Goal: Use online tool/utility: Utilize a website feature to perform a specific function

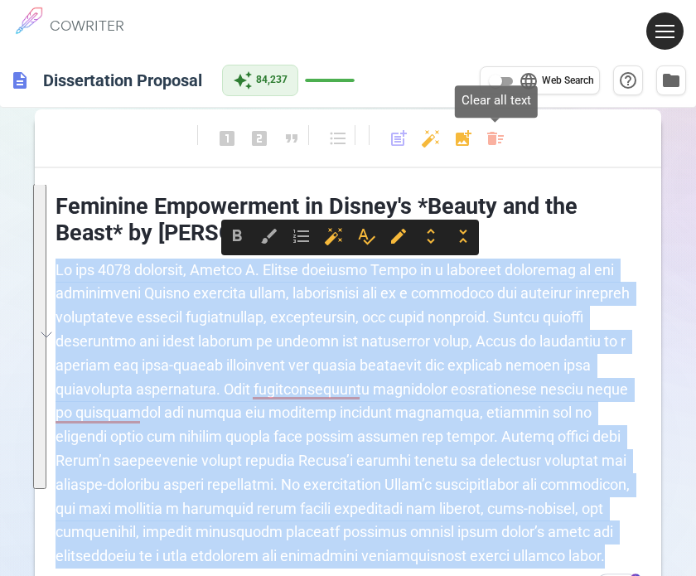
click at [485, 138] on body "1 COWRITER Products Writing Marketing Emails Images (soon) About Contact My Pro…" at bounding box center [348, 376] width 696 height 753
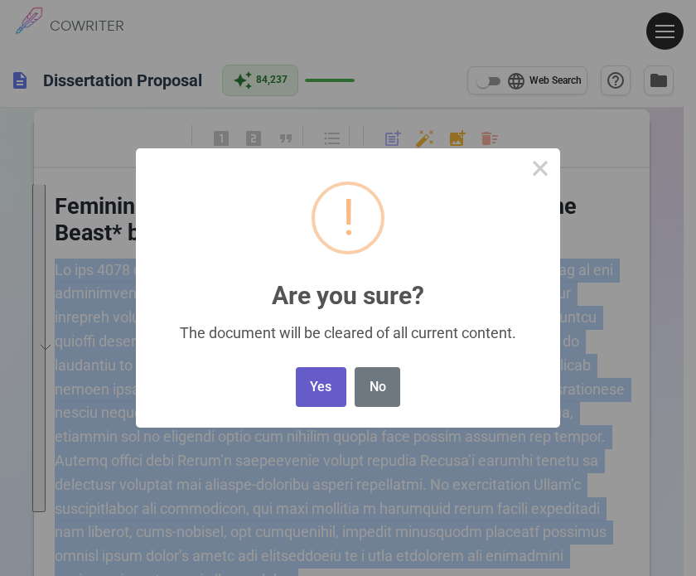
click at [323, 392] on button "Yes" at bounding box center [321, 387] width 51 height 41
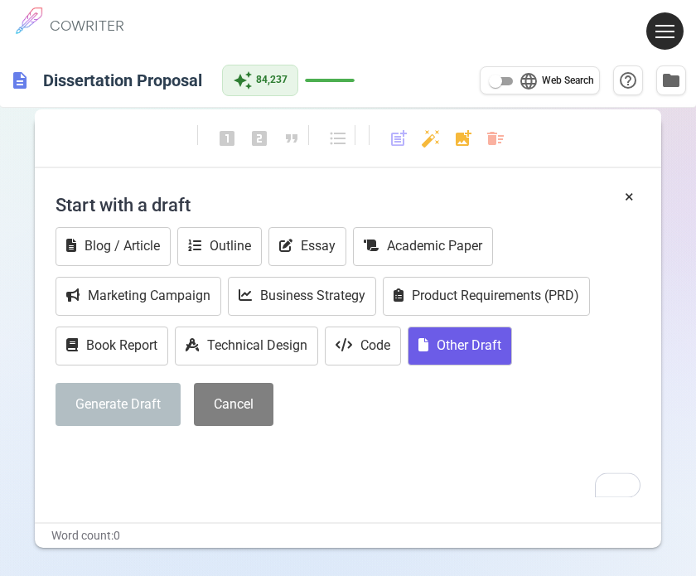
click at [461, 342] on button "Other Draft" at bounding box center [460, 346] width 104 height 39
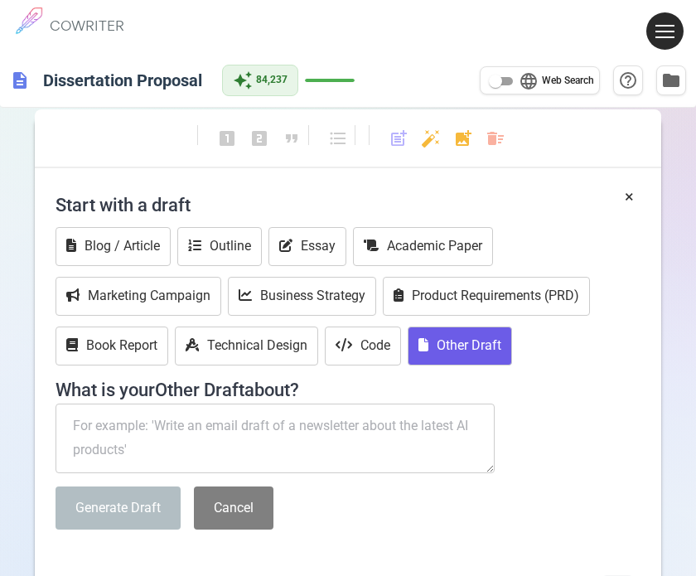
click at [134, 429] on textarea "To enrich screen reader interactions, please activate Accessibility in Grammarl…" at bounding box center [275, 439] width 439 height 70
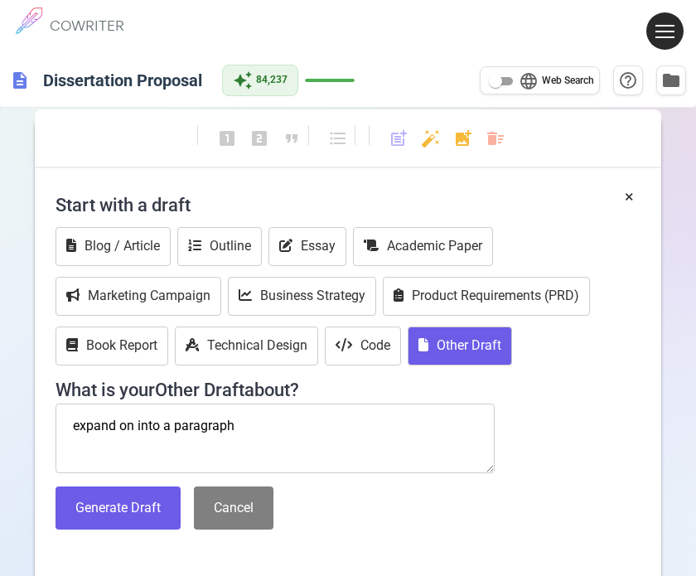
paste textarea "[GEOGRAPHIC_DATA] (2017). [PERSON_NAME] Disney’s long journey from timid prince…"
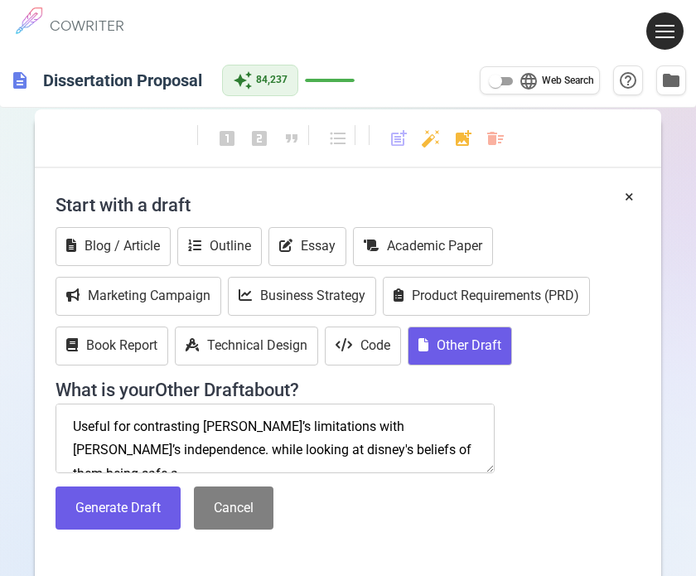
scroll to position [177, 0]
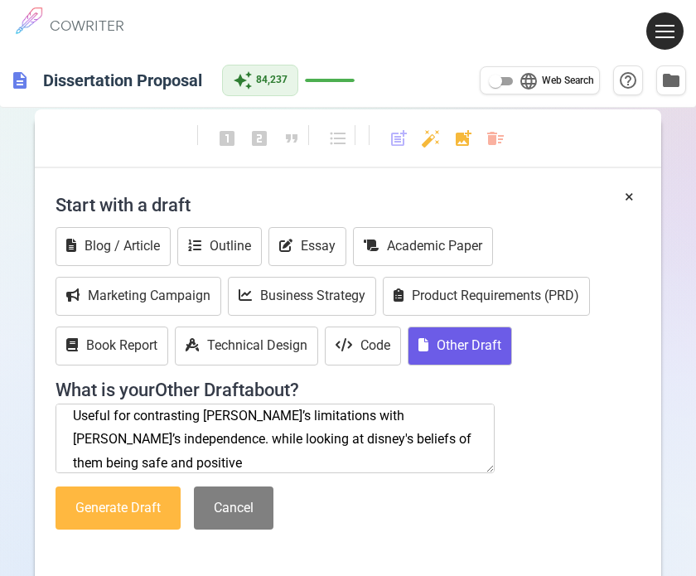
type textarea "expand on into a paragraph [GEOGRAPHIC_DATA] (2017). [PERSON_NAME] Disney’s lon…"
click at [104, 502] on button "Generate Draft" at bounding box center [118, 509] width 125 height 44
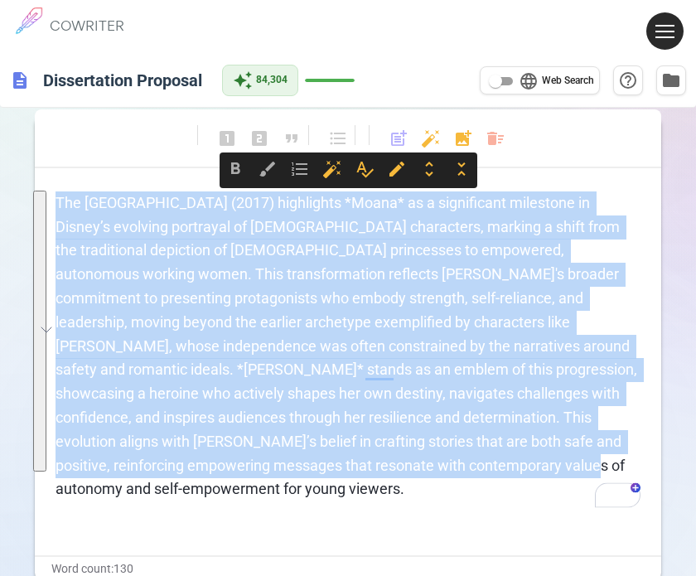
drag, startPoint x: 350, startPoint y: 467, endPoint x: 52, endPoint y: 191, distance: 405.3
click at [52, 191] on div "The [GEOGRAPHIC_DATA] (2017) highlights *Moana* as a significant milestone in D…" at bounding box center [348, 373] width 627 height 364
copy span "The [GEOGRAPHIC_DATA] (2017) highlights *Moana* as a significant milestone in D…"
click at [494, 130] on body "1 COWRITER Products Writing Marketing Emails Images (soon) About Contact My Pro…" at bounding box center [348, 343] width 696 height 686
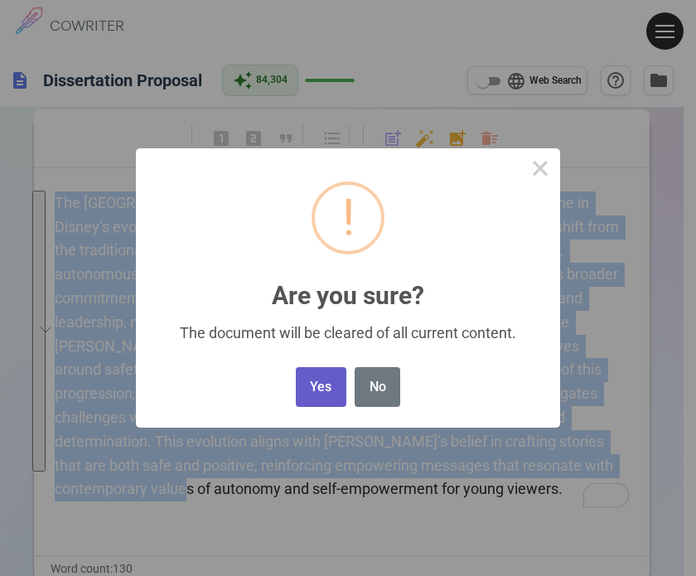
click at [317, 386] on button "Yes" at bounding box center [321, 387] width 51 height 41
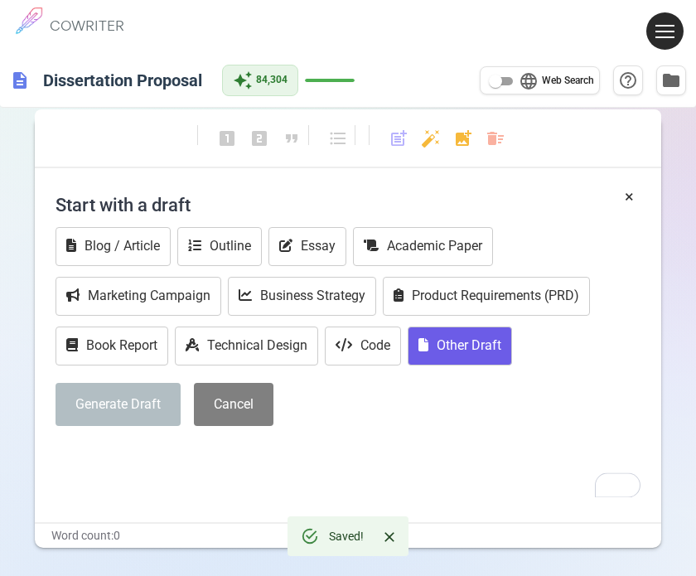
click at [450, 345] on button "Other Draft" at bounding box center [460, 346] width 104 height 39
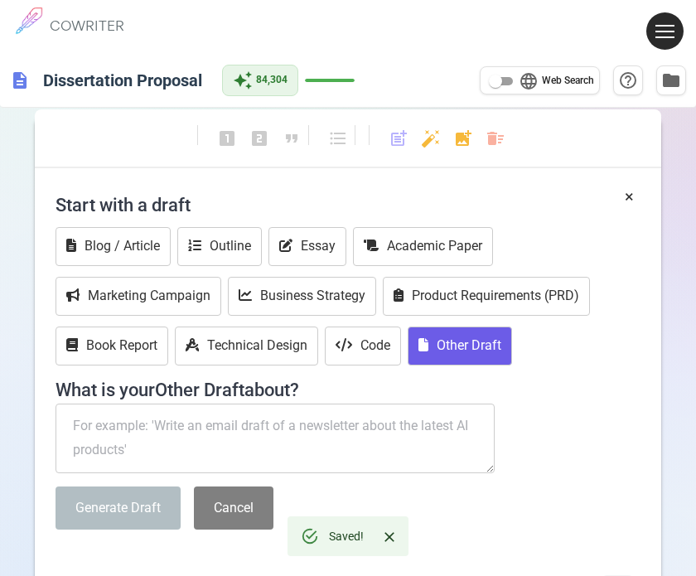
drag, startPoint x: 149, startPoint y: 425, endPoint x: 86, endPoint y: 414, distance: 63.9
click at [86, 414] on textarea "To enrich screen reader interactions, please activate Accessibility in Grammarl…" at bounding box center [275, 439] width 439 height 70
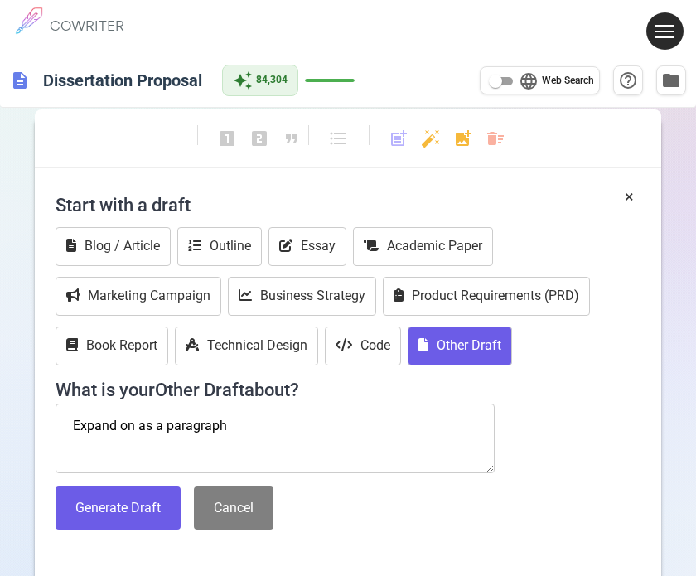
paste textarea "[PERSON_NAME] (2018). “Cultural Representation in [GEOGRAPHIC_DATA].” Social Sc…"
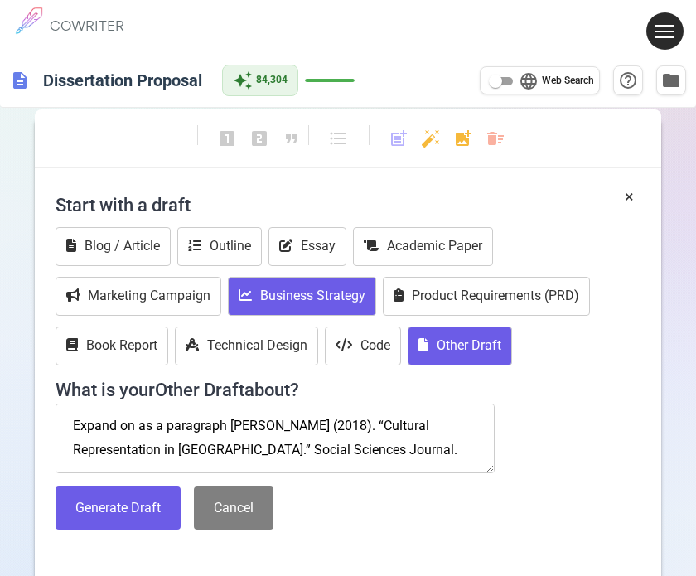
scroll to position [129, 0]
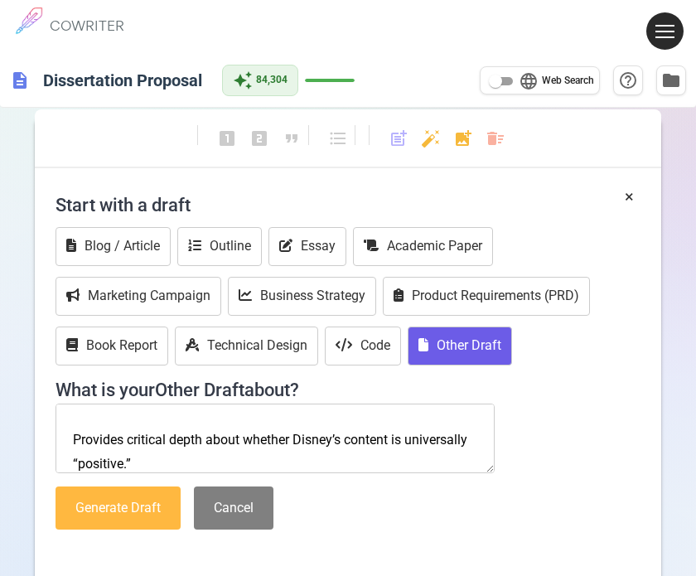
type textarea "Expand on as a paragraph [PERSON_NAME] (2018). “Cultural Representation in [GEO…"
click at [123, 510] on button "Generate Draft" at bounding box center [118, 509] width 125 height 44
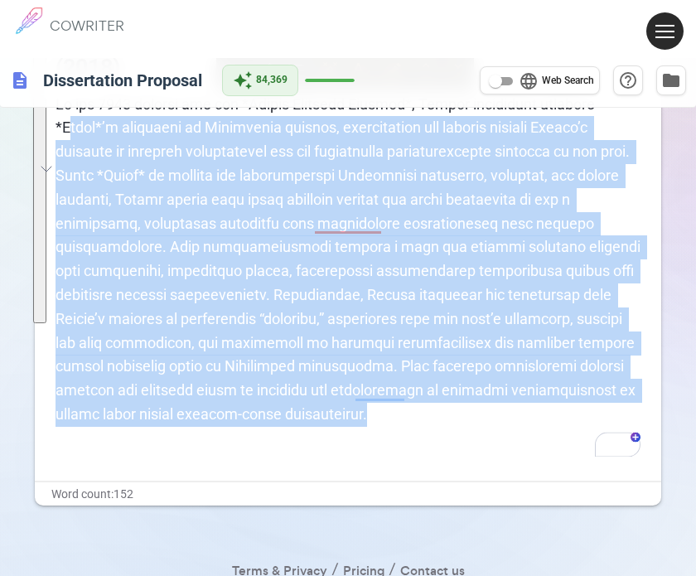
scroll to position [0, 0]
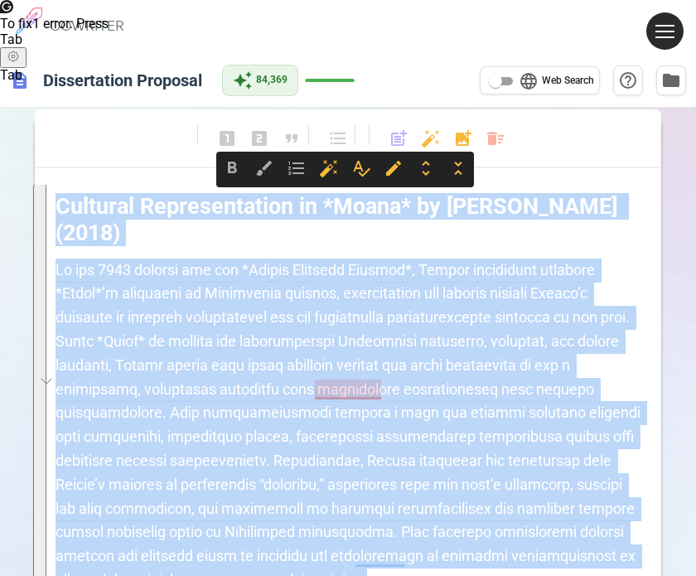
drag, startPoint x: 295, startPoint y: 415, endPoint x: 15, endPoint y: 193, distance: 357.5
click at [15, 193] on div "format_bold format_italic format_underlined looks_one looks_two looks_3 format_…" at bounding box center [348, 440] width 696 height 673
drag, startPoint x: 172, startPoint y: 238, endPoint x: 163, endPoint y: 233, distance: 9.7
click at [163, 233] on h3 "Cultural Representation in *Moana* by [PERSON_NAME] (2018)" at bounding box center [348, 218] width 585 height 67
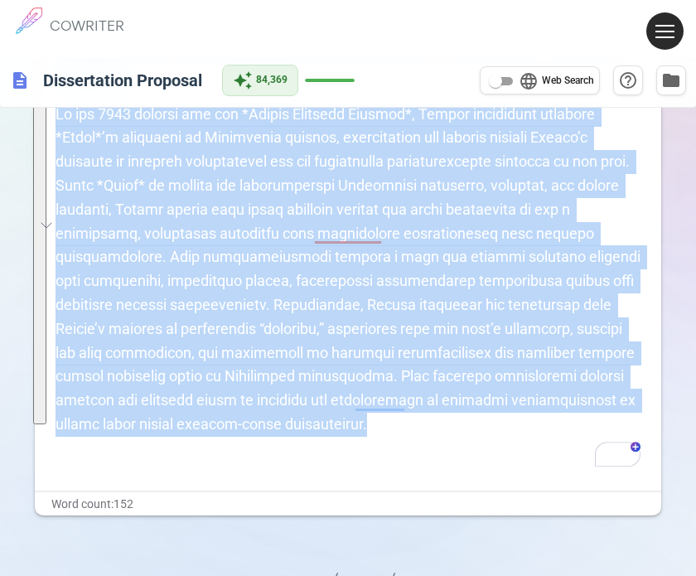
scroll to position [166, 0]
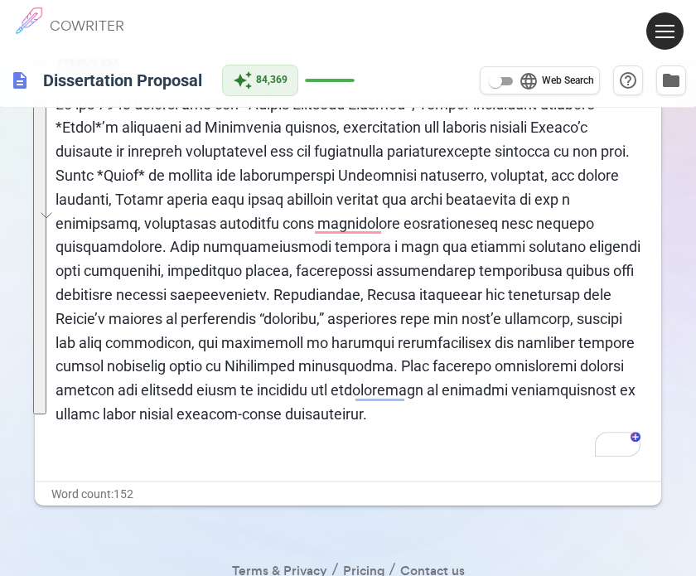
click at [243, 486] on div "Word count: 152" at bounding box center [348, 494] width 627 height 24
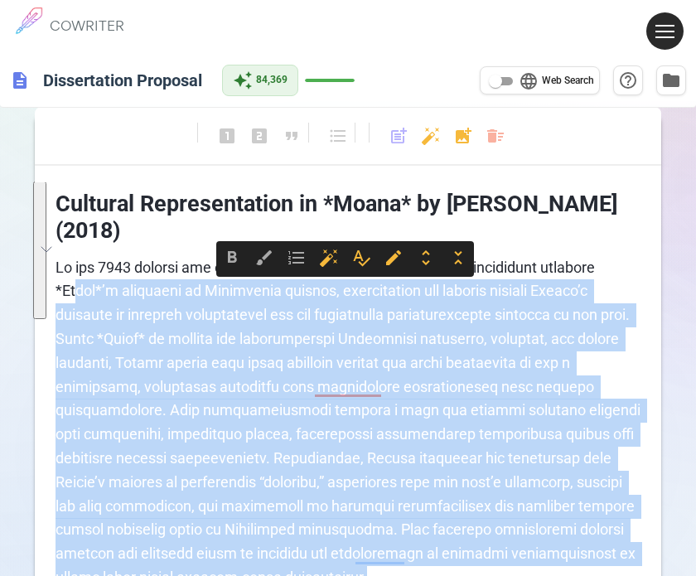
scroll to position [0, 0]
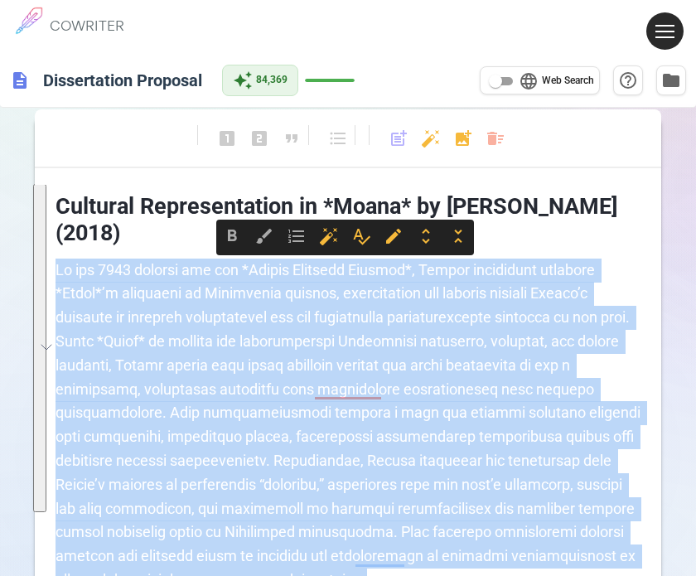
drag, startPoint x: 298, startPoint y: 419, endPoint x: 34, endPoint y: 272, distance: 301.6
click at [35, 272] on div "Cultural Representation in *Moana* by [PERSON_NAME] (2018) ﻿" at bounding box center [348, 416] width 627 height 462
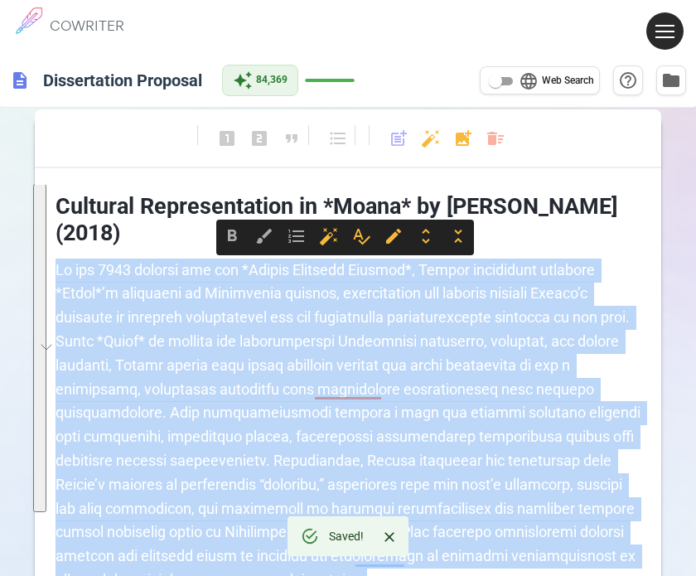
copy span "Lo ips 4645 dolorsi ame con *Adipis Elitsedd Eiusmod*, Tempor incididunt utlabo…"
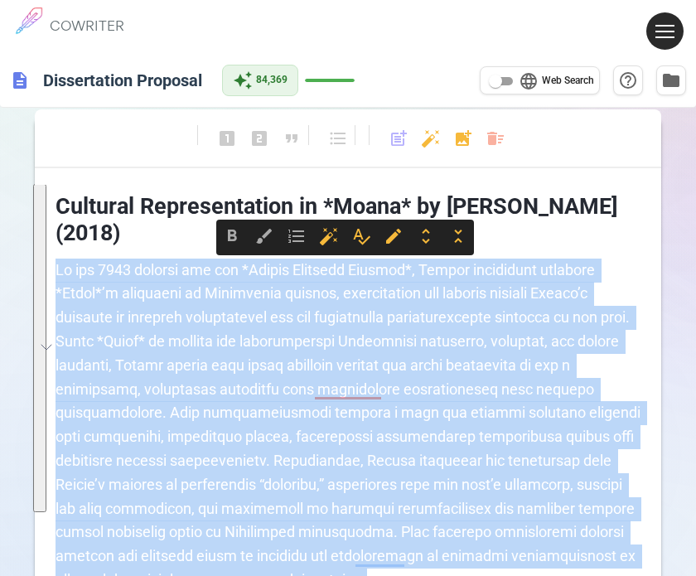
click at [491, 149] on body "1 COWRITER Products Writing Marketing Emails Images (soon) About Contact My Pro…" at bounding box center [348, 388] width 696 height 777
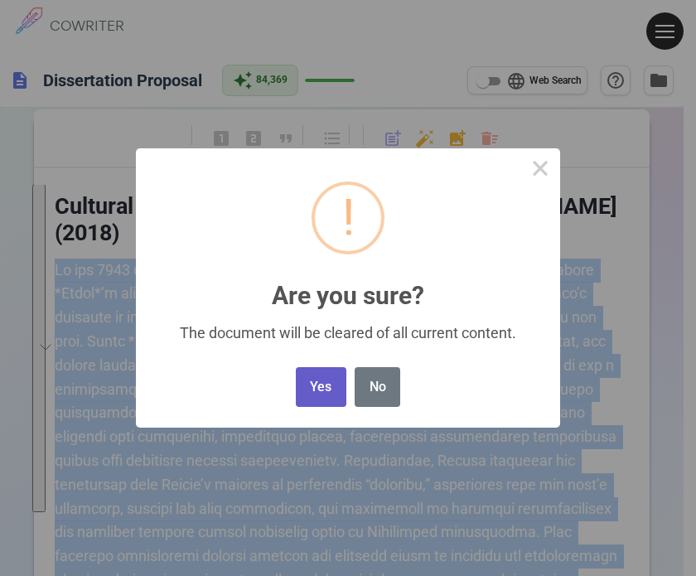
click at [298, 398] on button "Yes" at bounding box center [321, 387] width 51 height 41
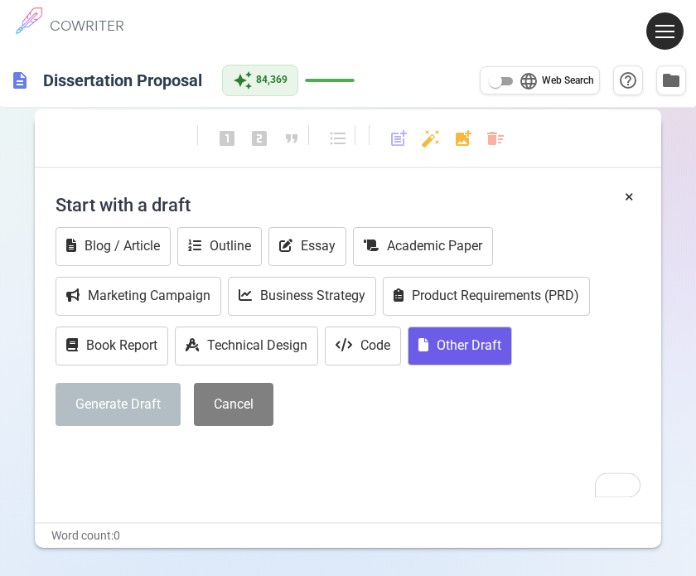
click at [456, 338] on button "Other Draft" at bounding box center [460, 346] width 104 height 39
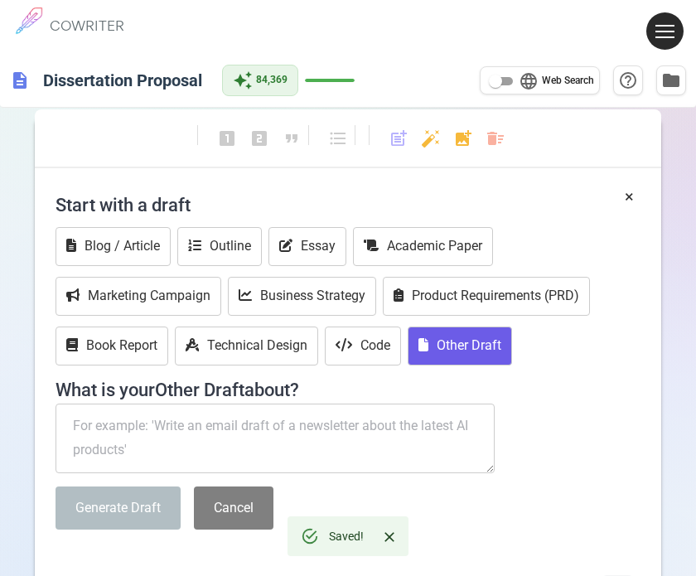
click at [128, 428] on textarea "To enrich screen reader interactions, please activate Accessibility in Grammarl…" at bounding box center [275, 439] width 439 height 70
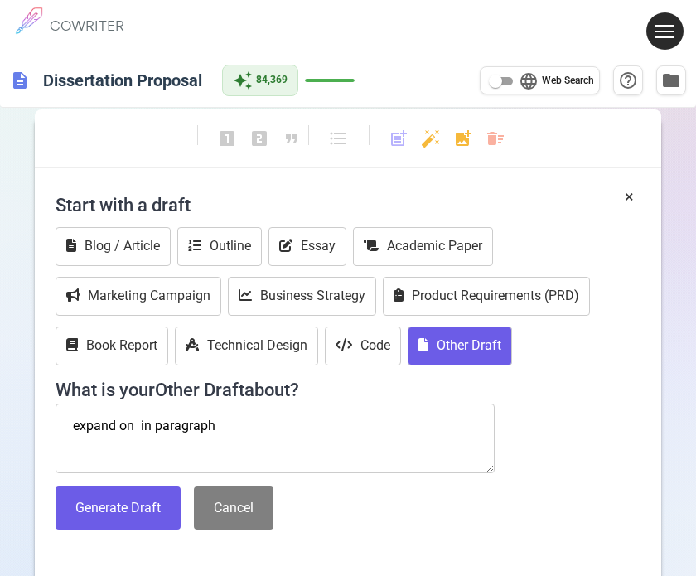
paste textarea "[PERSON_NAME] [PERSON_NAME] (2018) [PERSON_NAME] and [PERSON_NAME]: Embedded Co…"
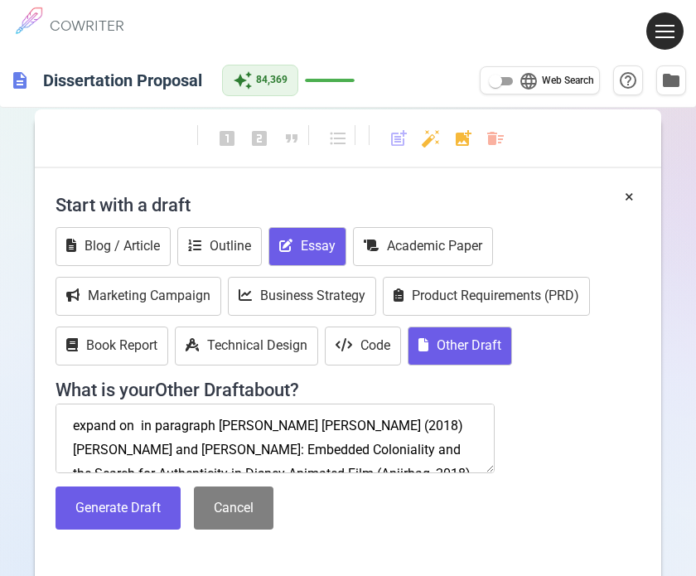
scroll to position [10, 0]
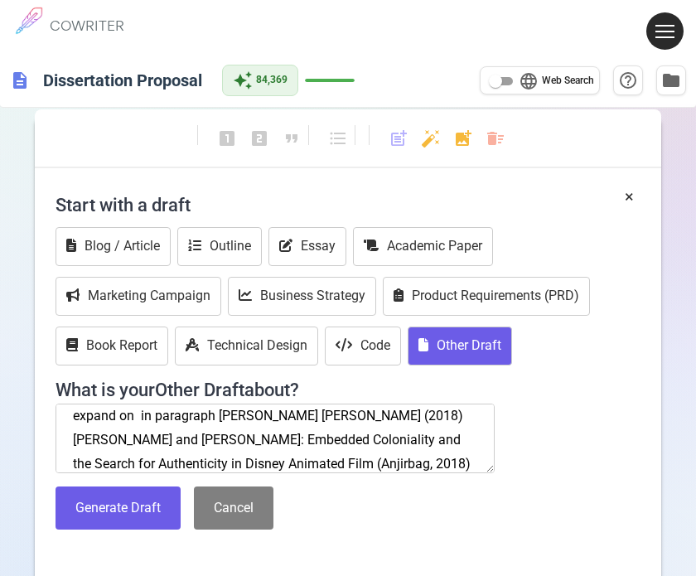
paste textarea "Discusses Disney’s attempts at authenticity (via the Oceanic Story Trust) and c…"
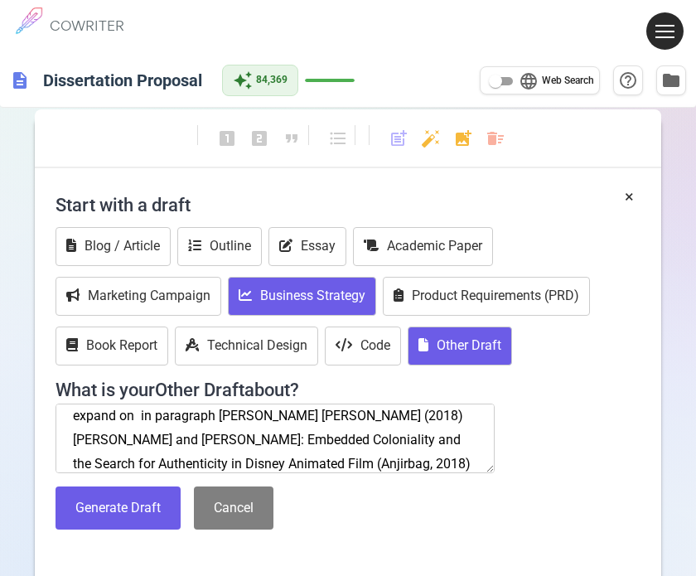
scroll to position [82, 0]
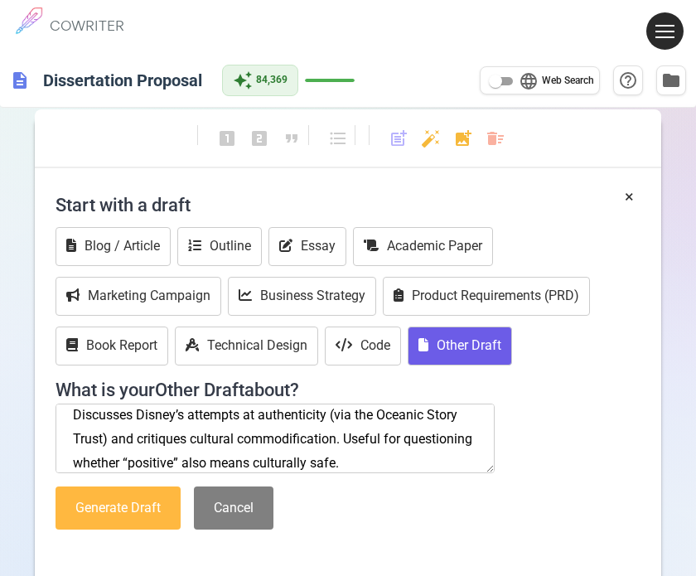
type textarea "expand on in paragraph [PERSON_NAME] [PERSON_NAME] (2018) [PERSON_NAME] and [PE…"
click at [125, 515] on button "Generate Draft" at bounding box center [118, 509] width 125 height 44
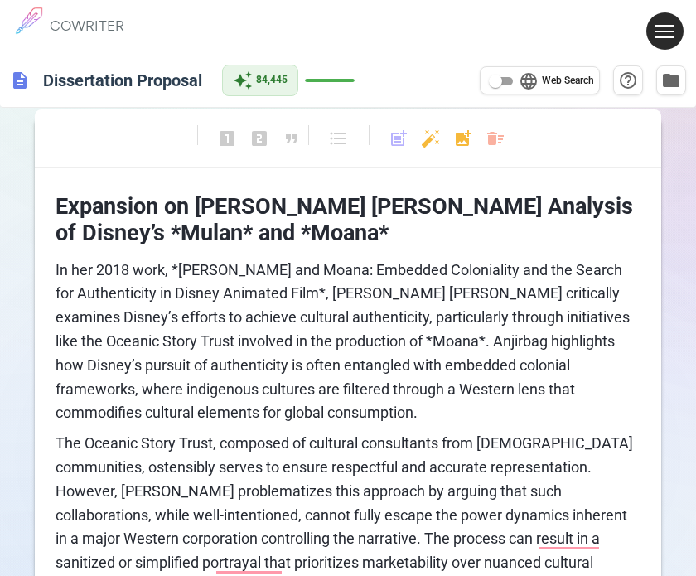
click at [483, 141] on div "format_bold format_italic format_underlined looks_one looks_two looks_3 format_…" at bounding box center [348, 146] width 627 height 44
click at [484, 139] on div "format_bold format_italic format_underlined looks_one looks_two looks_3 format_…" at bounding box center [348, 146] width 627 height 44
click at [499, 139] on body "1 COWRITER Products Writing Marketing Emails Images (soon) About Contact My Pro…" at bounding box center [348, 529] width 696 height 1059
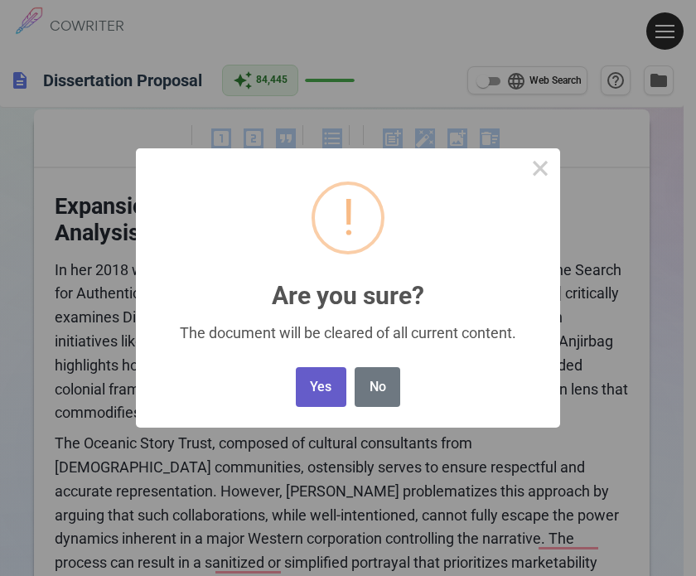
click at [328, 386] on button "Yes" at bounding box center [321, 387] width 51 height 41
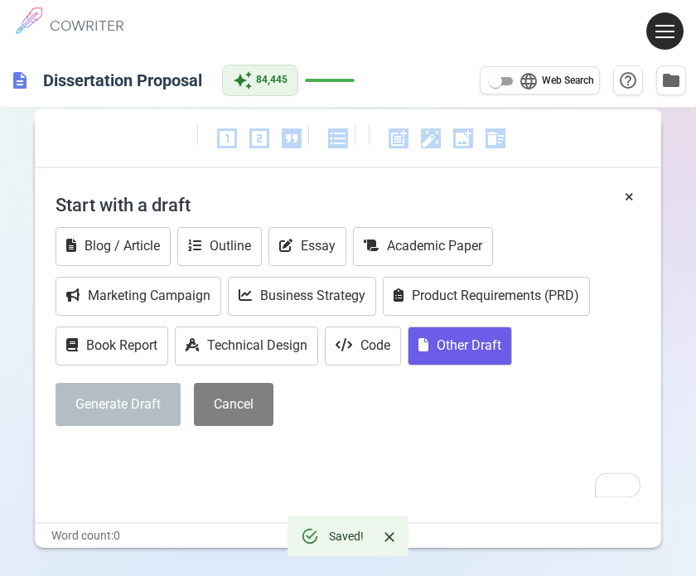
click at [435, 337] on button "Other Draft" at bounding box center [460, 346] width 104 height 39
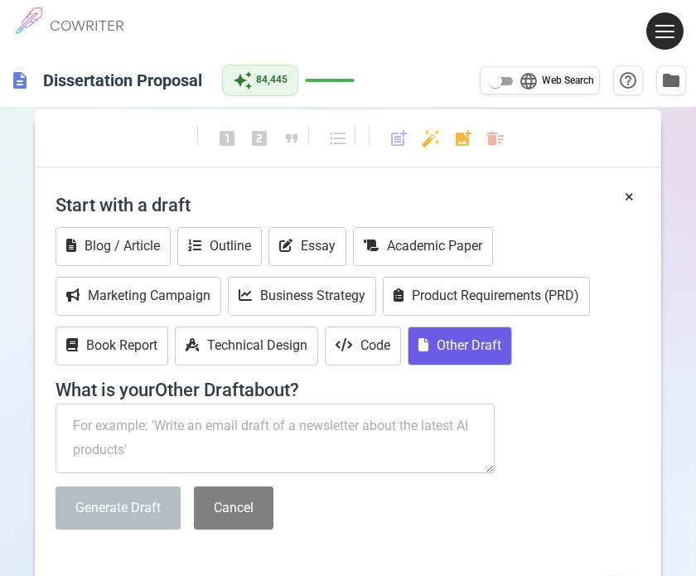
click at [116, 424] on textarea "To enrich screen reader interactions, please activate Accessibility in Grammarl…" at bounding box center [275, 439] width 439 height 70
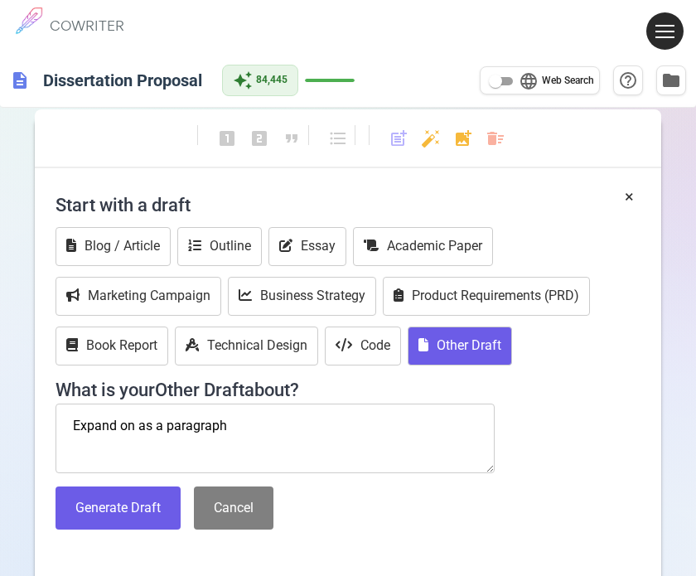
paste textarea "[PERSON_NAME] (2013). An Epideictic Dimension of Symbolic Violence in Disney’s …"
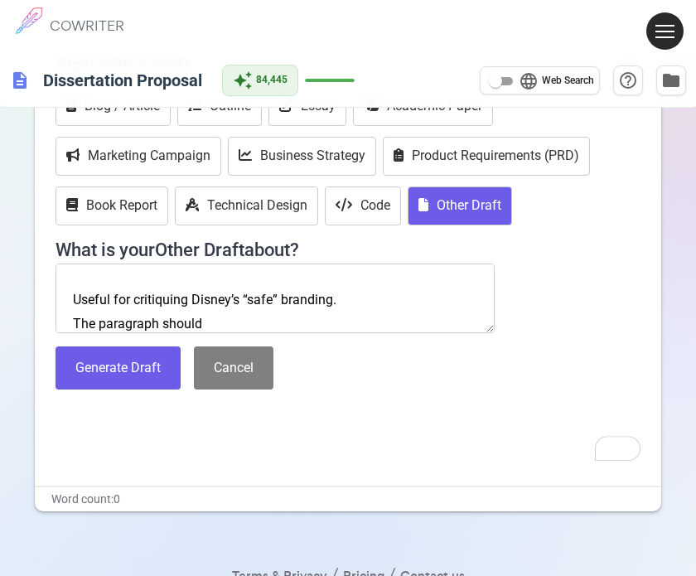
scroll to position [166, 0]
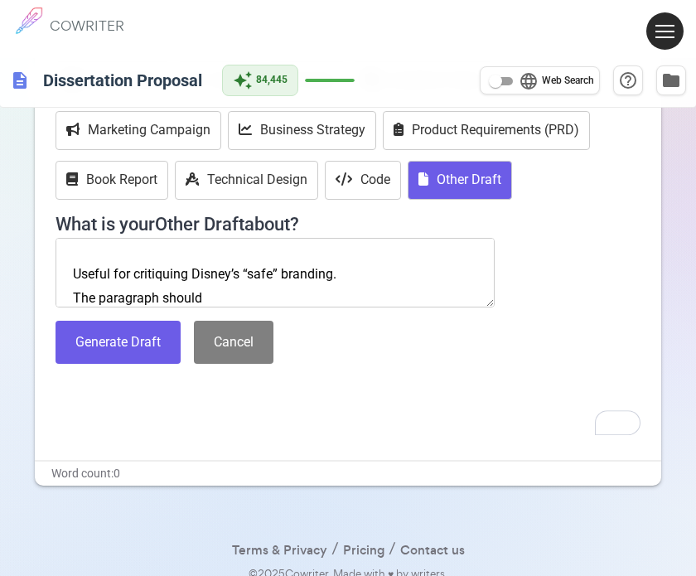
drag, startPoint x: 215, startPoint y: 293, endPoint x: 206, endPoint y: 298, distance: 10.0
click at [206, 298] on textarea "Expand on as a paragraph [PERSON_NAME] (2013). An Epideictic Dimension of Symbo…" at bounding box center [275, 273] width 439 height 70
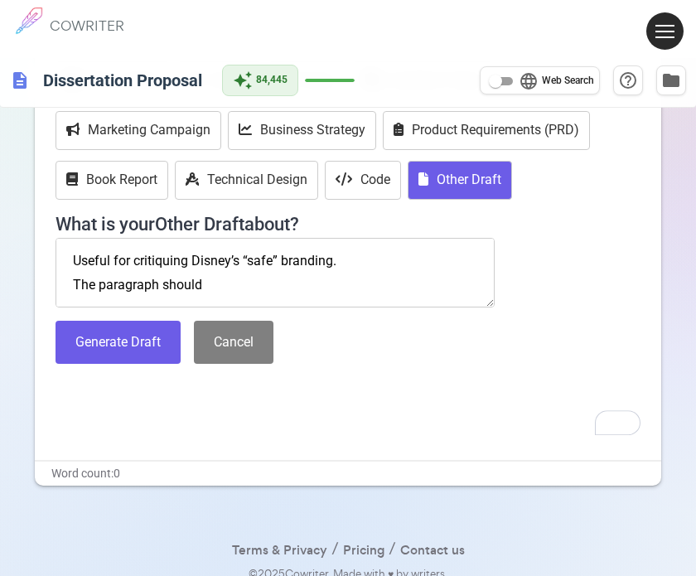
paste textarea "Summary – Outline the main argument, findings, or perspective of the source. Ev…"
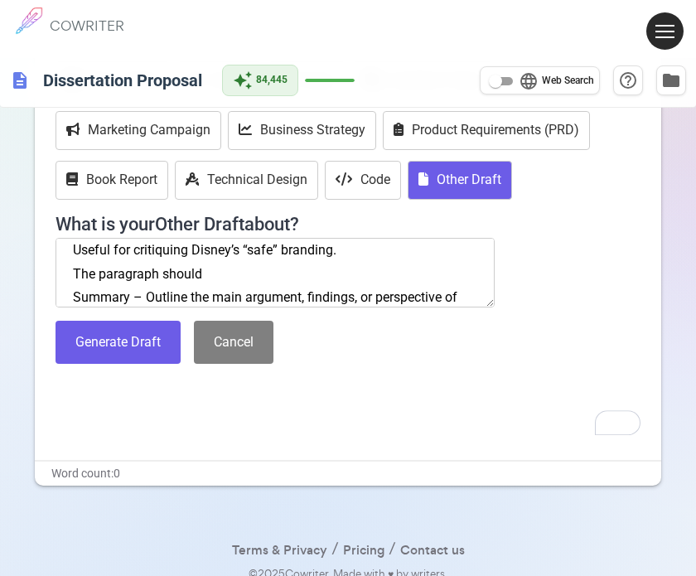
scroll to position [345, 0]
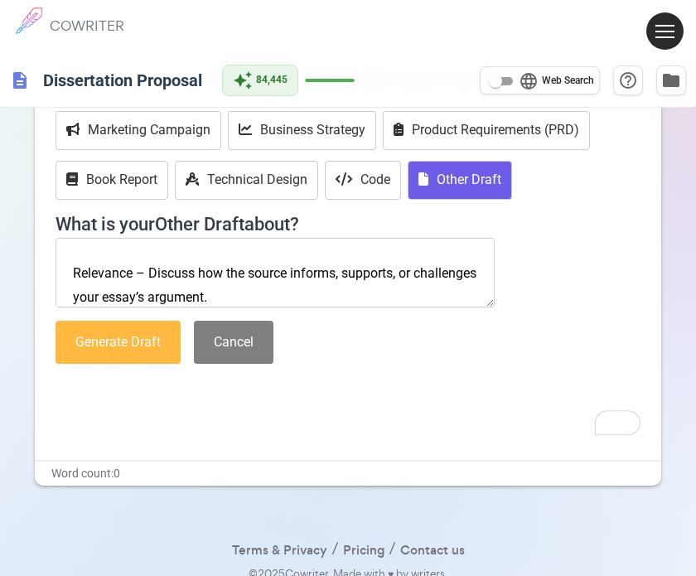
type textarea "Expand on as a paragraph [PERSON_NAME] (2013). An Epideictic Dimension of Symbo…"
click at [157, 345] on button "Generate Draft" at bounding box center [118, 343] width 125 height 44
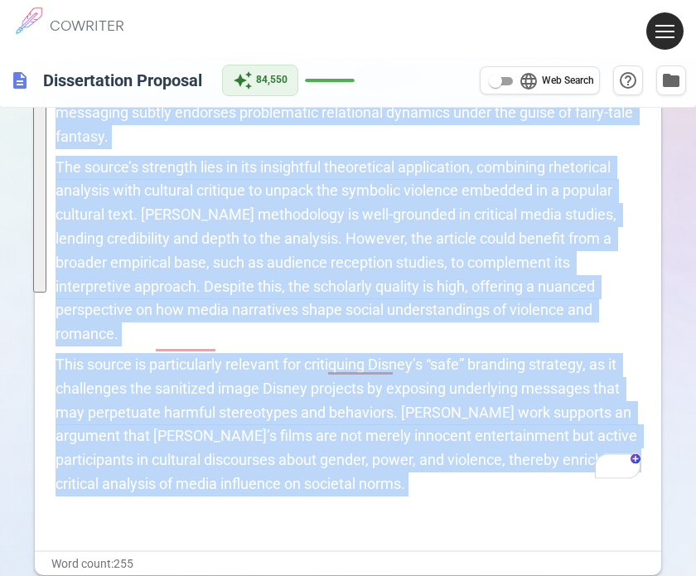
scroll to position [332, 0]
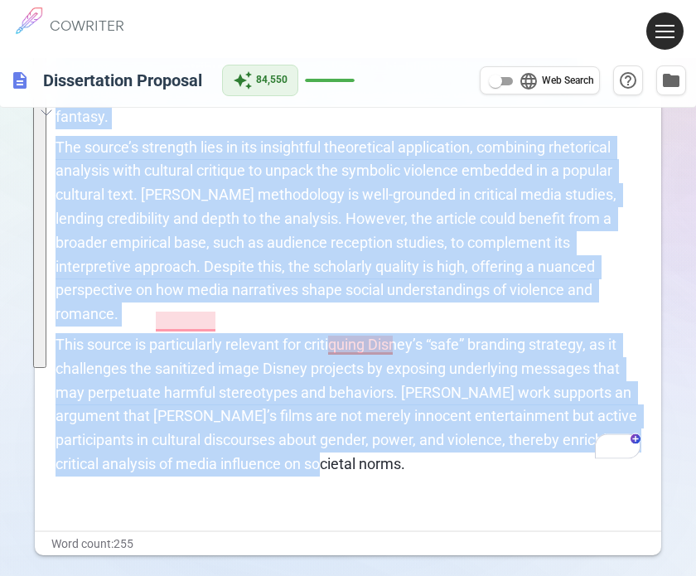
drag, startPoint x: 55, startPoint y: 255, endPoint x: 307, endPoint y: 400, distance: 291.4
click at [420, 428] on html "1 COWRITER Products Writing Marketing Emails Images (soon) About Contact My Pro…" at bounding box center [348, 164] width 696 height 992
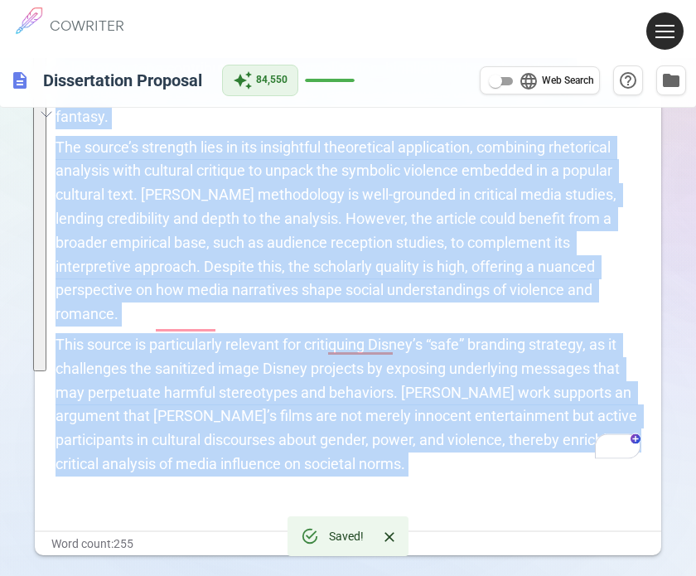
copy div "Lorem’i dolorsi ametconsec adipisci *Elitse doe tem Incid*, utlabor etdo mag al…"
